Goal: Check status: Check status

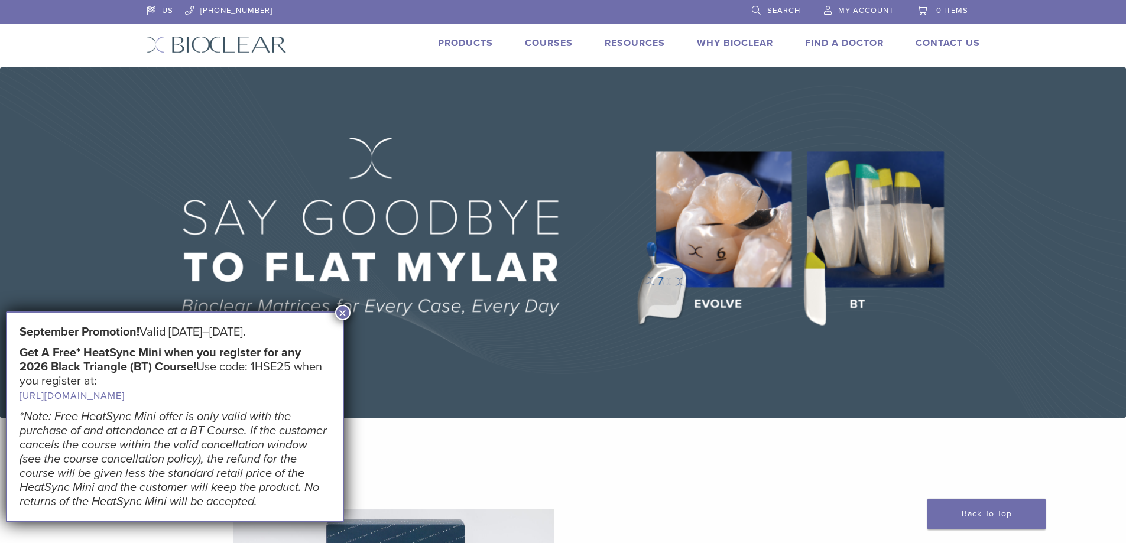
click at [339, 315] on button "×" at bounding box center [342, 312] width 15 height 15
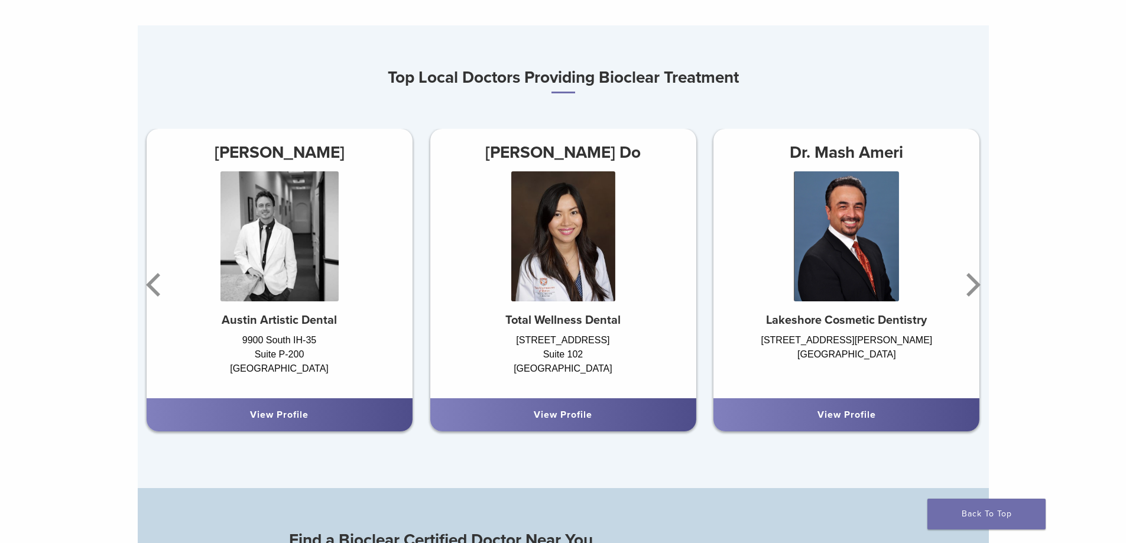
scroll to position [709, 0]
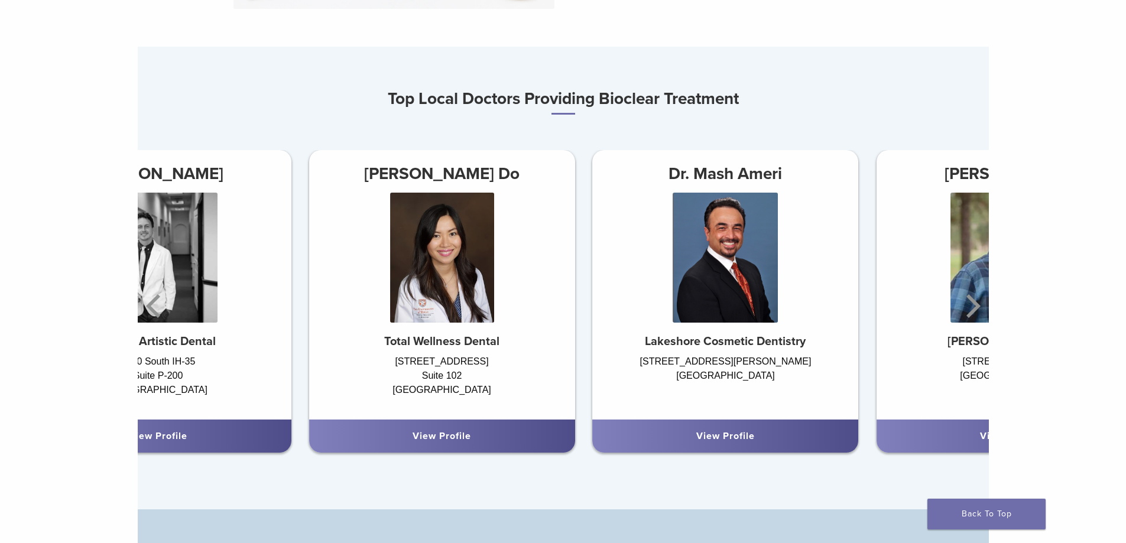
click at [592, 303] on div at bounding box center [725, 264] width 266 height 142
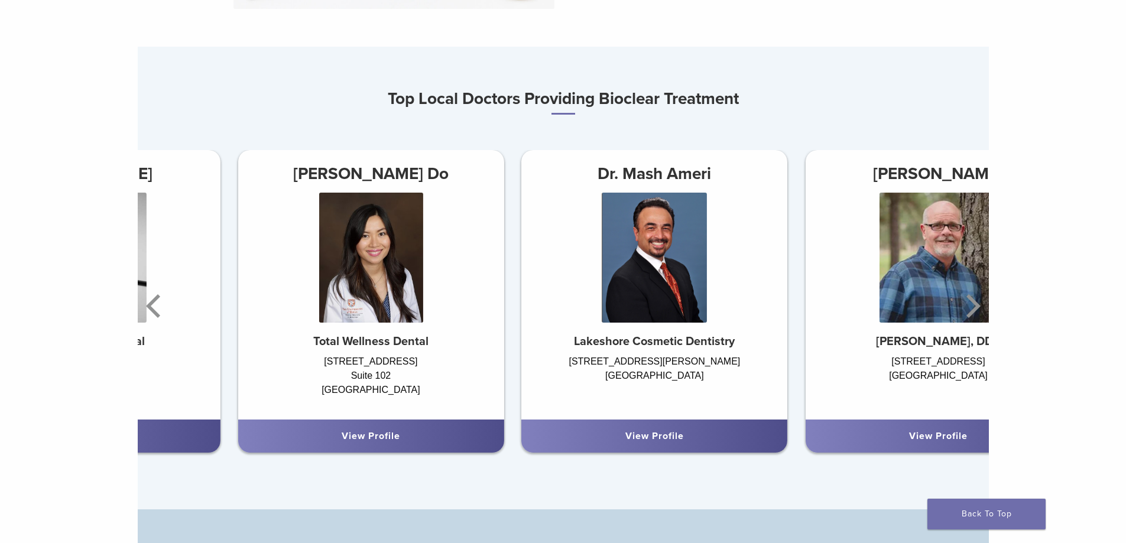
click at [576, 333] on div at bounding box center [654, 264] width 266 height 142
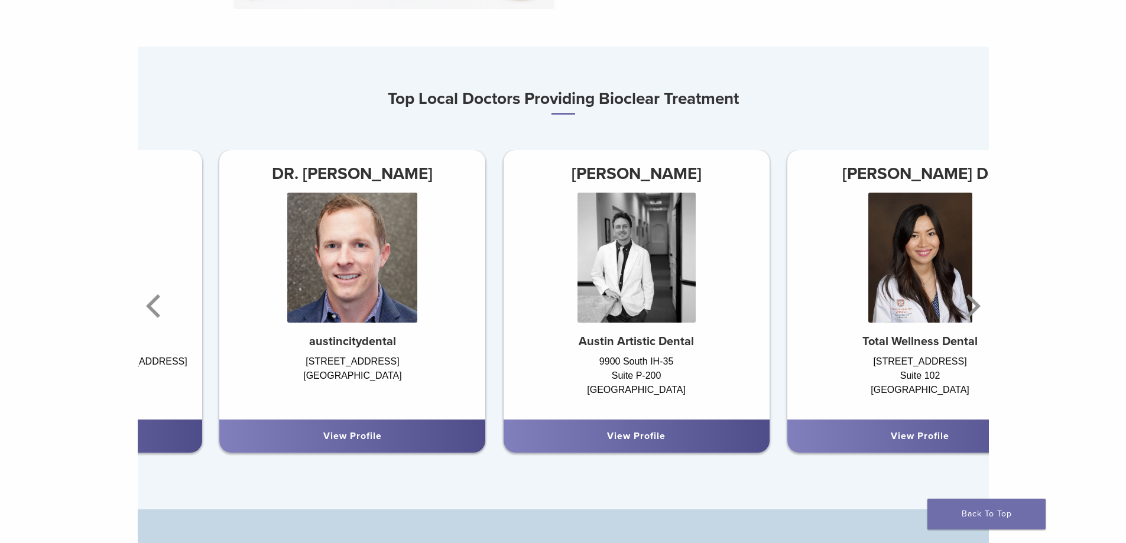
click at [770, 281] on div at bounding box center [637, 264] width 266 height 142
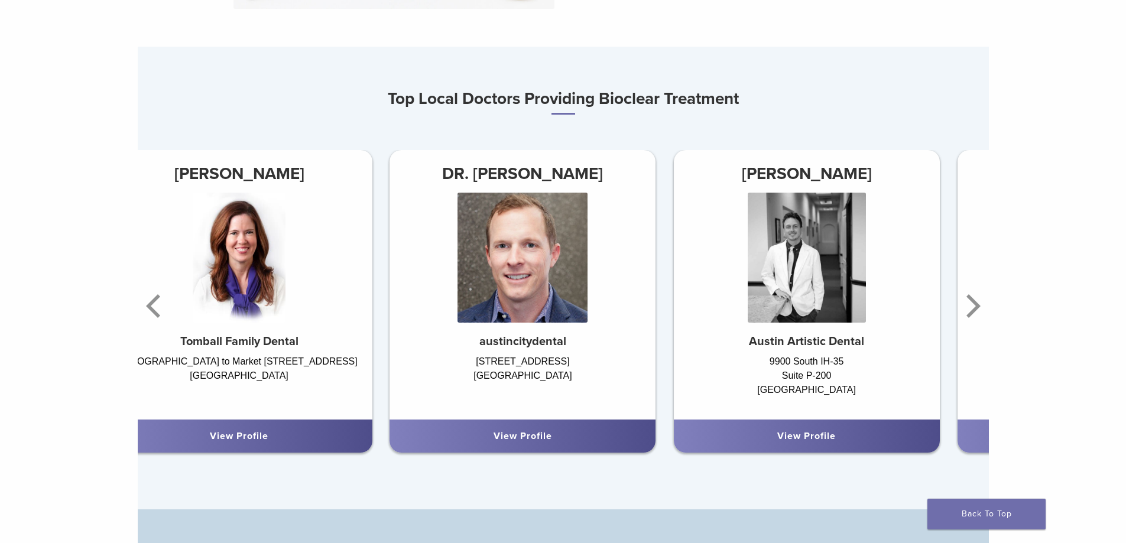
click at [588, 293] on img at bounding box center [523, 258] width 130 height 130
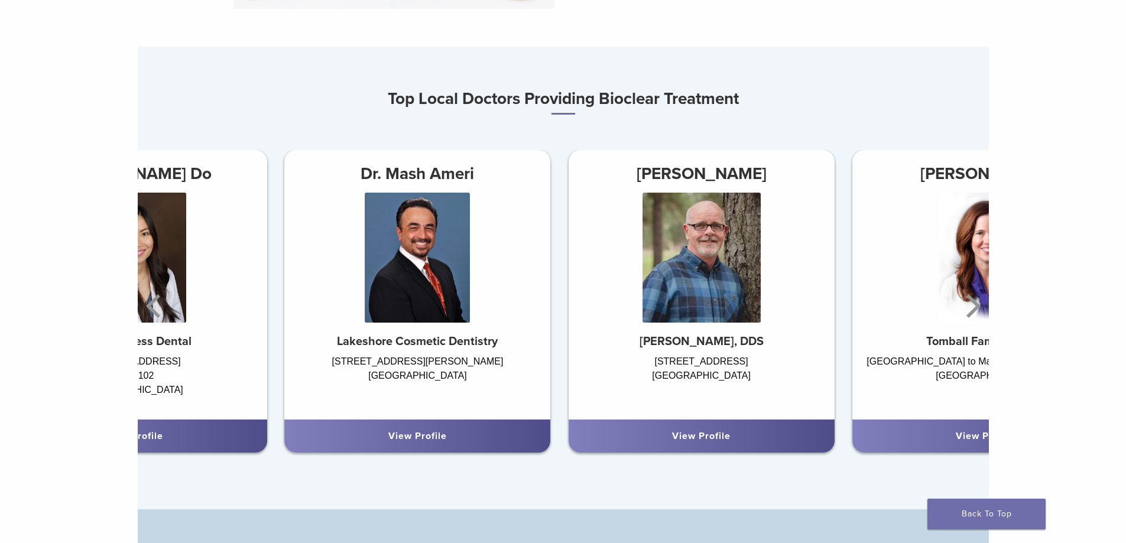
click at [795, 296] on div at bounding box center [702, 264] width 266 height 142
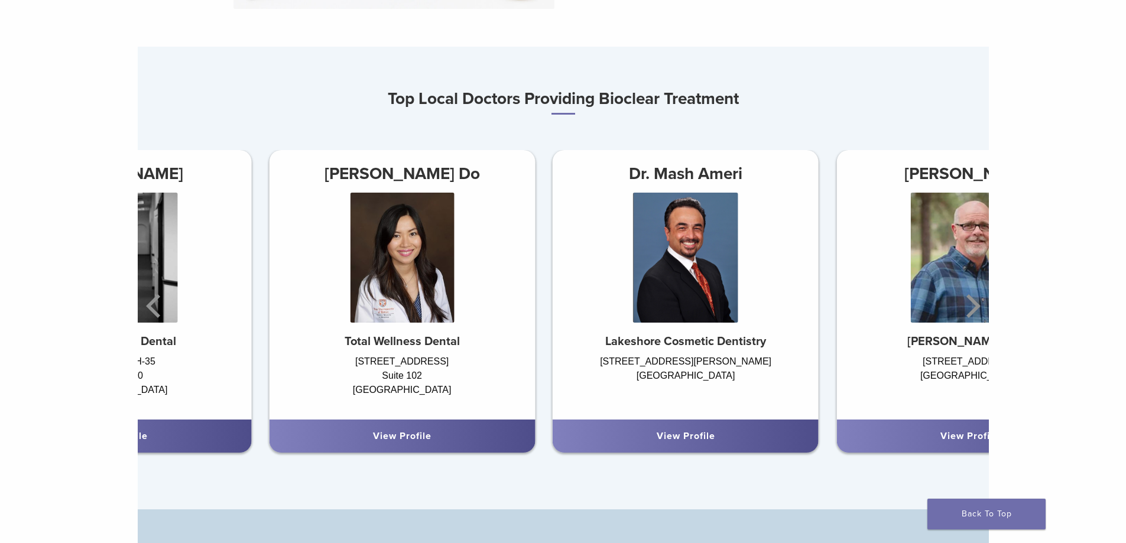
click at [779, 264] on div at bounding box center [686, 264] width 266 height 142
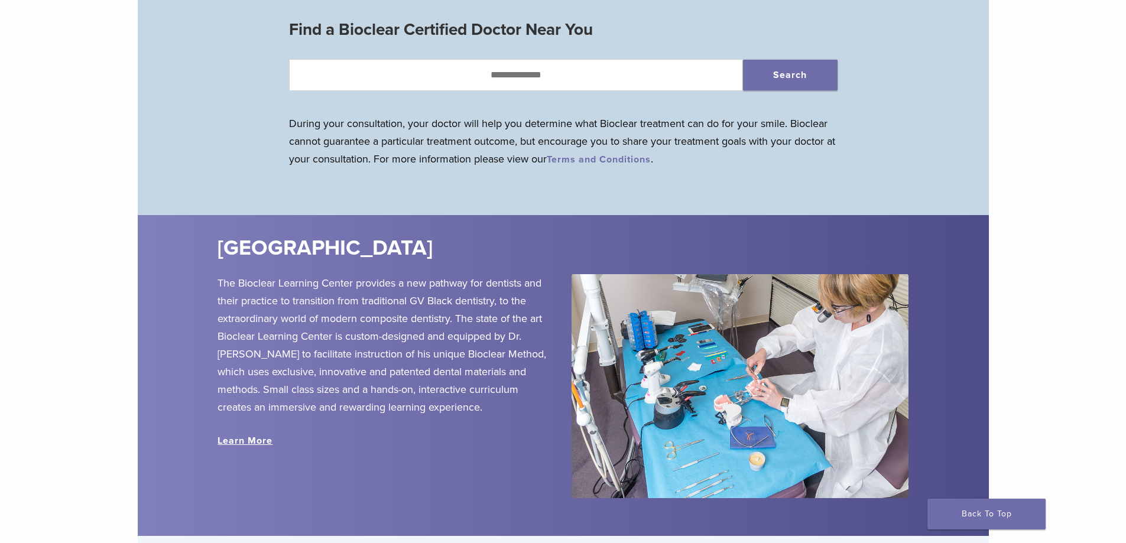
drag, startPoint x: 104, startPoint y: 165, endPoint x: 99, endPoint y: 173, distance: 9.5
click at [100, 171] on div "Evolve Matrix The Next Evolution in Posterior Matrices Learn More Top Local Doc…" at bounding box center [563, 35] width 1126 height 2419
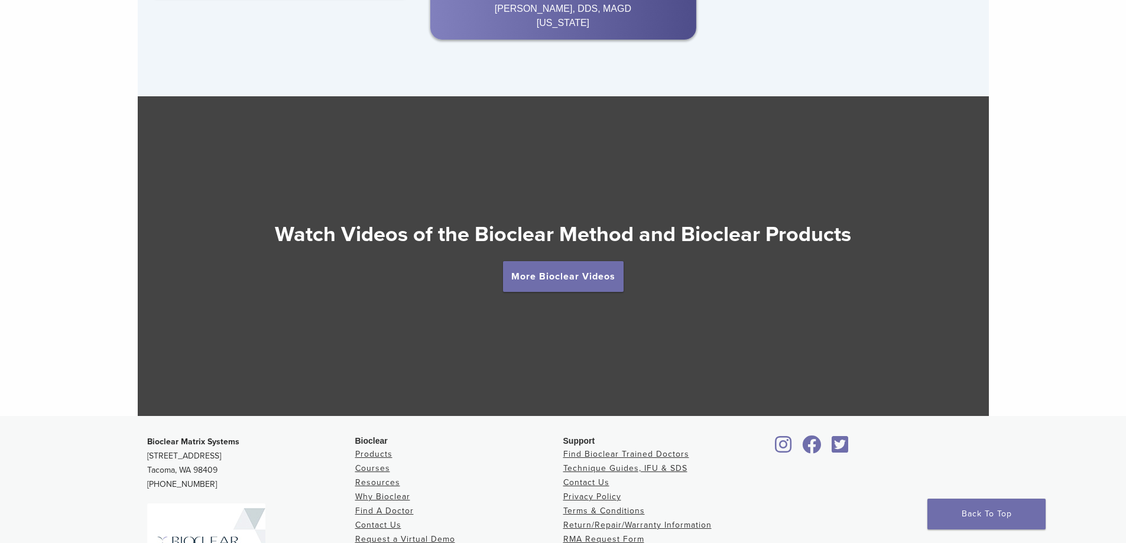
scroll to position [2069, 0]
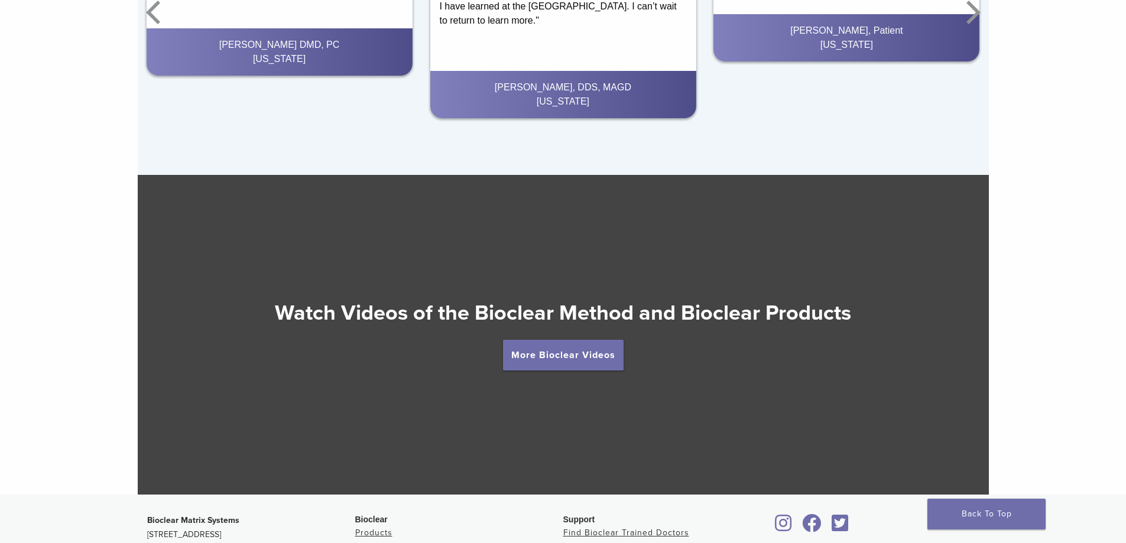
drag, startPoint x: 112, startPoint y: 372, endPoint x: 118, endPoint y: 221, distance: 152.1
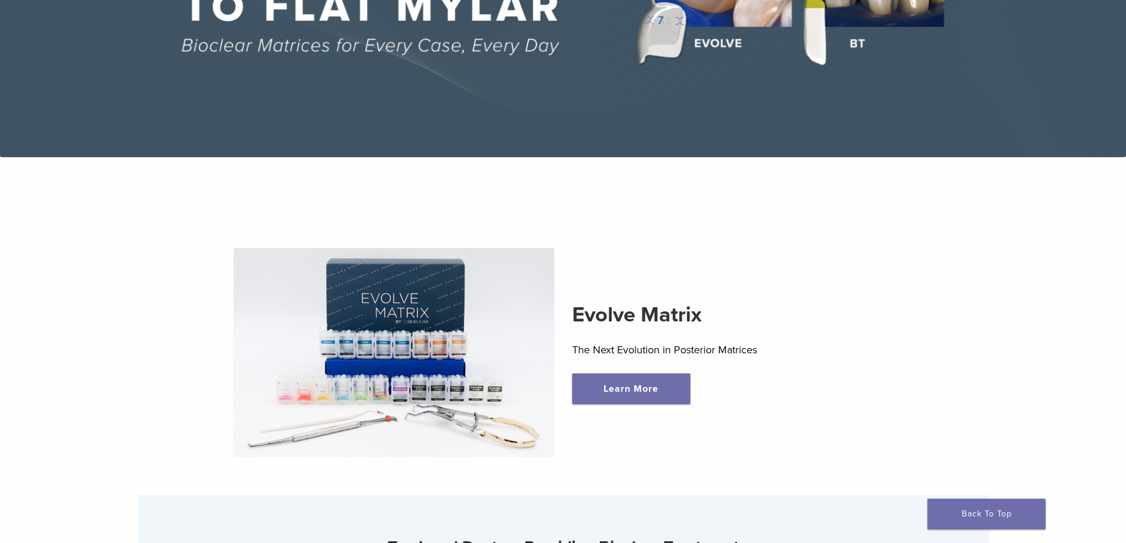
scroll to position [0, 0]
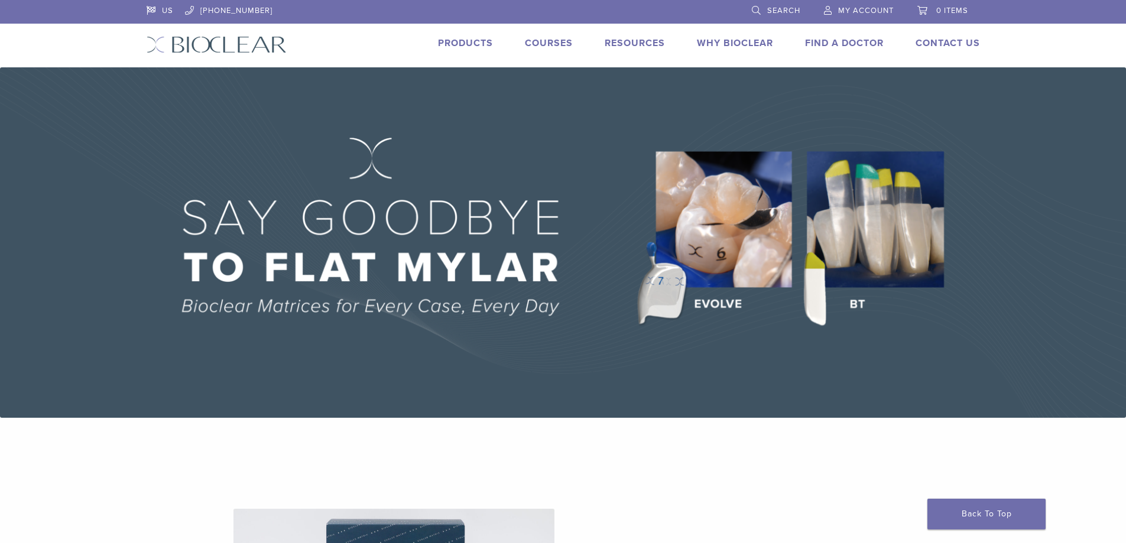
click at [471, 46] on link "Products" at bounding box center [465, 43] width 55 height 12
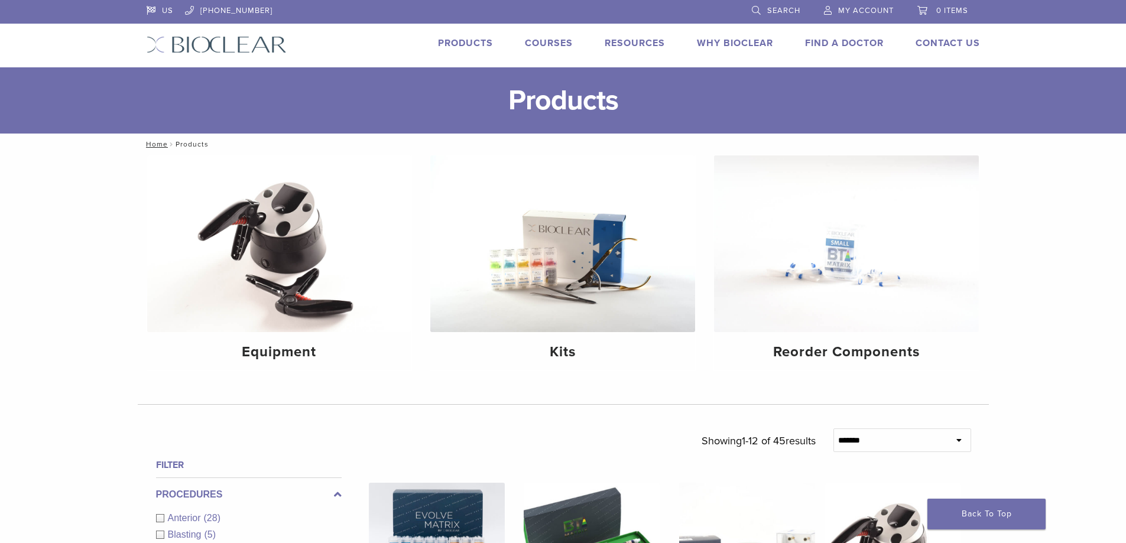
click at [874, 9] on span "My Account" at bounding box center [866, 10] width 56 height 9
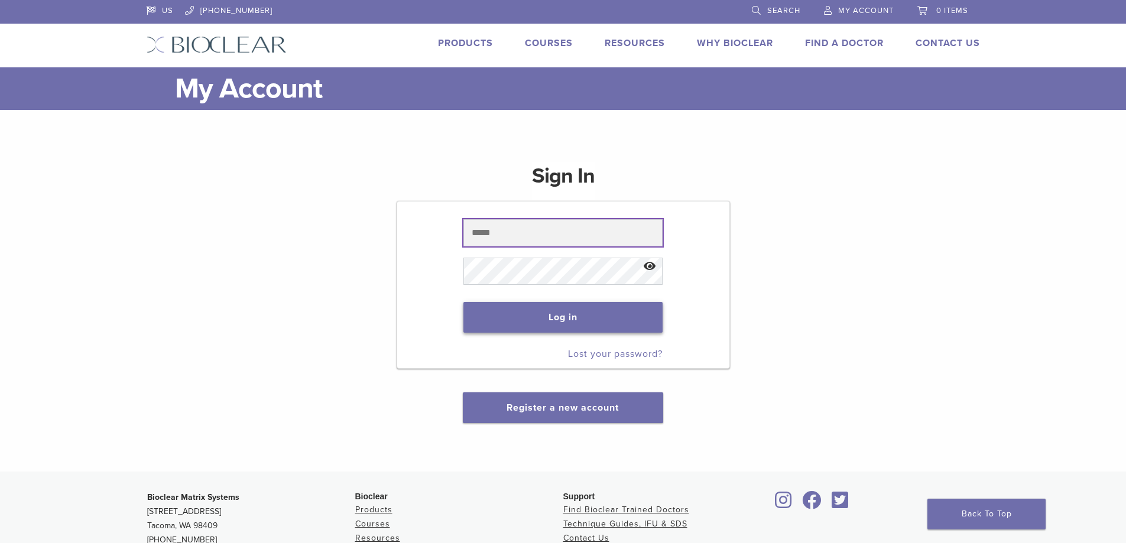
type input "**********"
click at [562, 312] on button "Log in" at bounding box center [562, 317] width 199 height 31
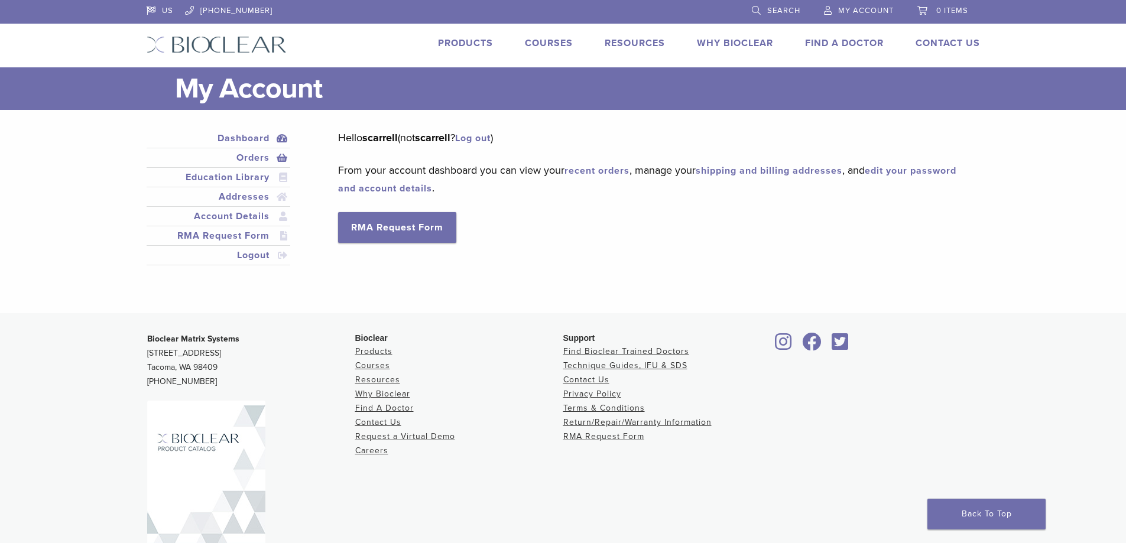
click at [268, 157] on link "Orders" at bounding box center [219, 158] width 140 height 14
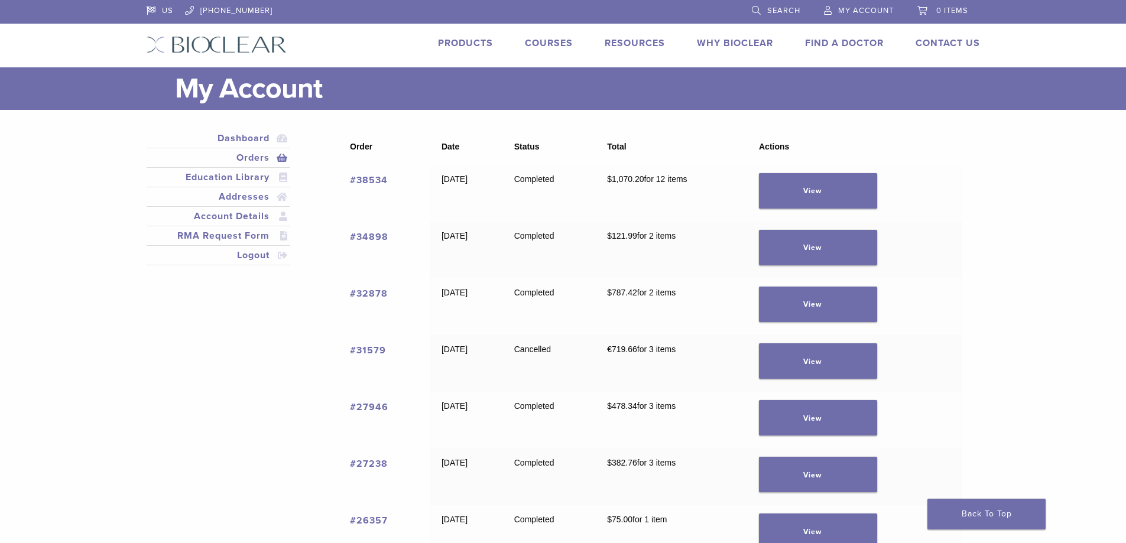
click at [372, 180] on link "#38534" at bounding box center [369, 180] width 38 height 12
click at [453, 44] on link "Products" at bounding box center [465, 43] width 55 height 12
